Goal: Transaction & Acquisition: Purchase product/service

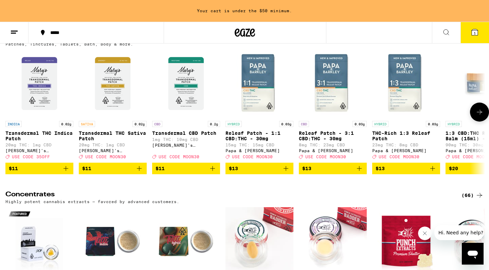
scroll to position [2575, 0]
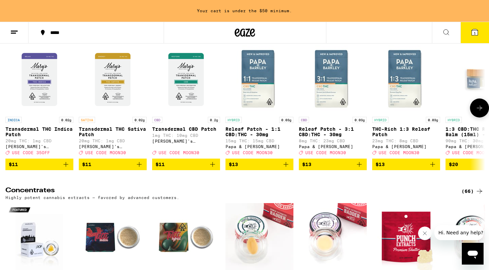
click at [113, 113] on img "Open page for Transdermal THC Sativa Patch from Mary's Medicinals" at bounding box center [113, 79] width 68 height 68
